Goal: Answer question/provide support

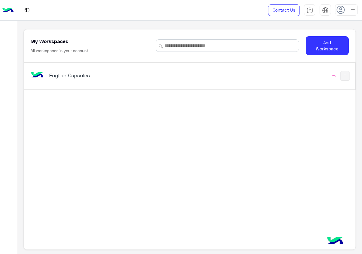
click at [138, 85] on div "English Capsules Pro" at bounding box center [189, 76] width 331 height 27
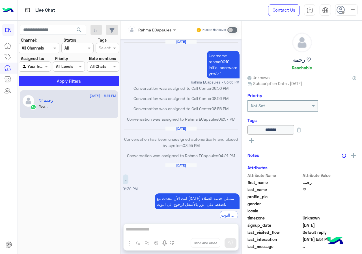
scroll to position [185, 0]
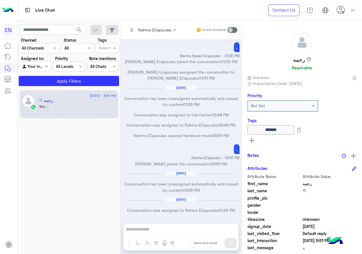
click at [43, 52] on div "Channel All Channels" at bounding box center [39, 48] width 41 height 10
click at [42, 68] on b "WhatsApp" at bounding box center [39, 70] width 20 height 5
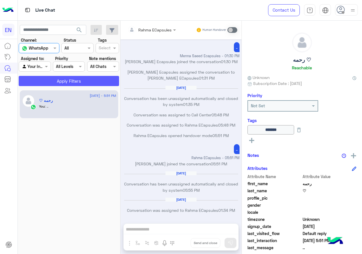
click at [44, 76] on button "Apply Filters" at bounding box center [69, 81] width 100 height 10
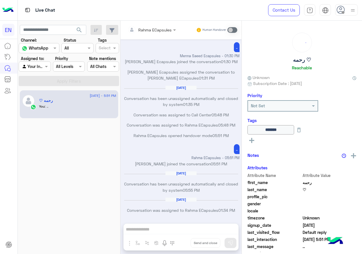
click at [179, 130] on div "Conversation was assigned to Rahma ECapsules 05:48 PM" at bounding box center [181, 127] width 117 height 10
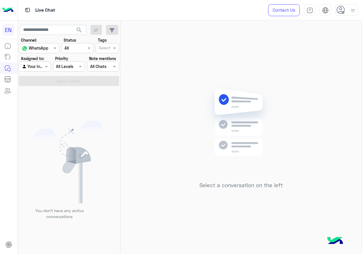
click at [40, 65] on div at bounding box center [34, 66] width 31 height 7
click at [44, 110] on b "Your Team" at bounding box center [36, 110] width 19 height 5
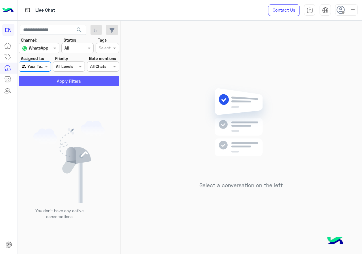
click at [54, 80] on button "Apply Filters" at bounding box center [69, 81] width 100 height 10
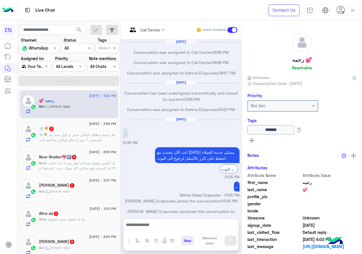
scroll to position [258, 0]
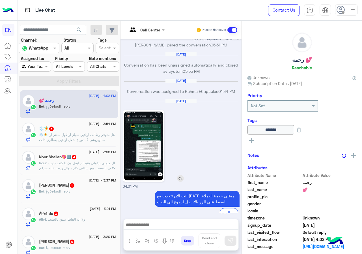
click at [162, 144] on img at bounding box center [143, 145] width 39 height 69
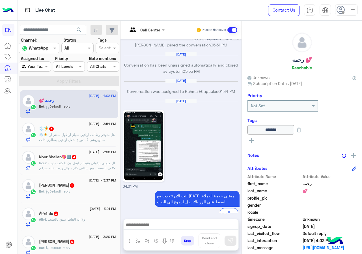
click at [157, 30] on div at bounding box center [146, 29] width 43 height 7
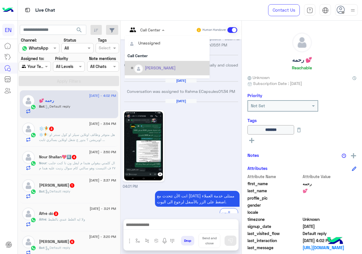
scroll to position [28, 0]
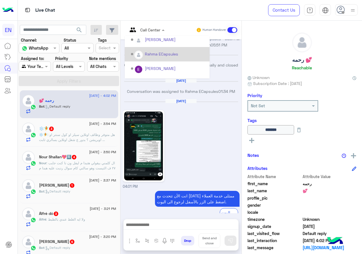
click at [170, 57] on div "Rahma ECapsules" at bounding box center [161, 54] width 33 height 6
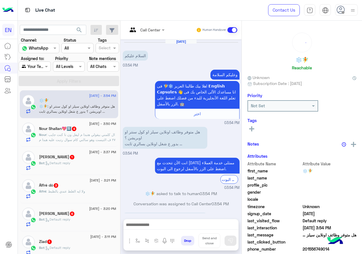
scroll to position [29, 0]
